Goal: Navigation & Orientation: Find specific page/section

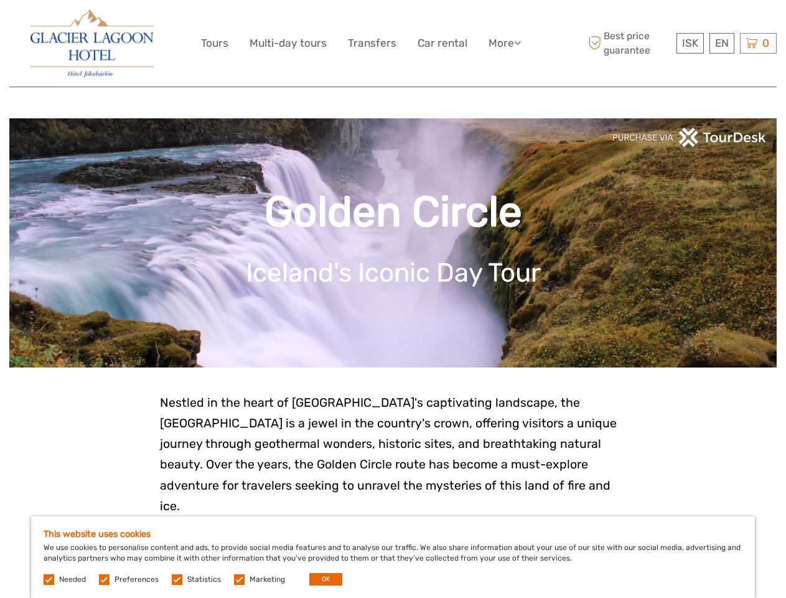
click at [504, 43] on link "More" at bounding box center [505, 43] width 32 height 18
click at [519, 42] on icon at bounding box center [517, 42] width 7 height 11
click at [690, 43] on span "ISK" at bounding box center [690, 43] width 16 height 12
click at [722, 43] on div "EN English Español Deutsch" at bounding box center [722, 43] width 25 height 21
click at [758, 43] on div "0 Items Total 0 ISK Checkout The shopping cart is empty." at bounding box center [758, 43] width 37 height 21
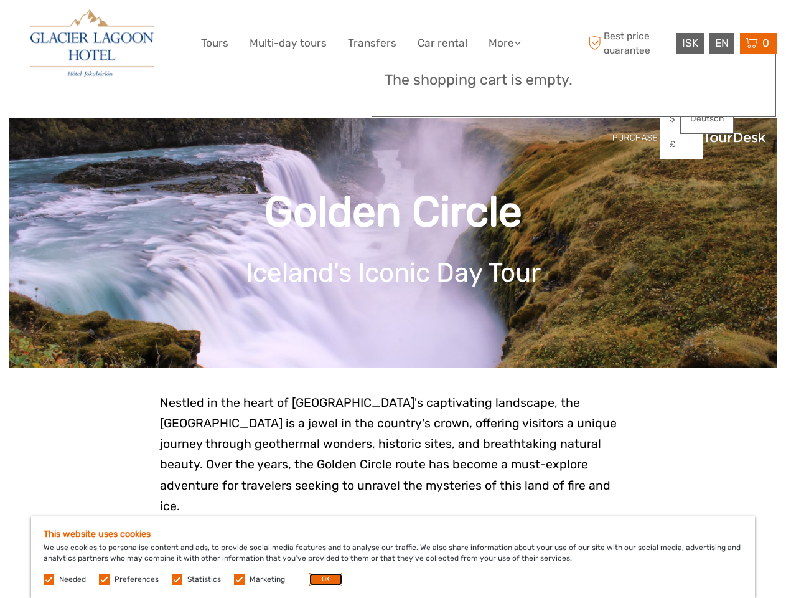
click at [321, 579] on button "OK" at bounding box center [325, 579] width 33 height 12
